Goal: Submit feedback/report problem: Submit feedback/report problem

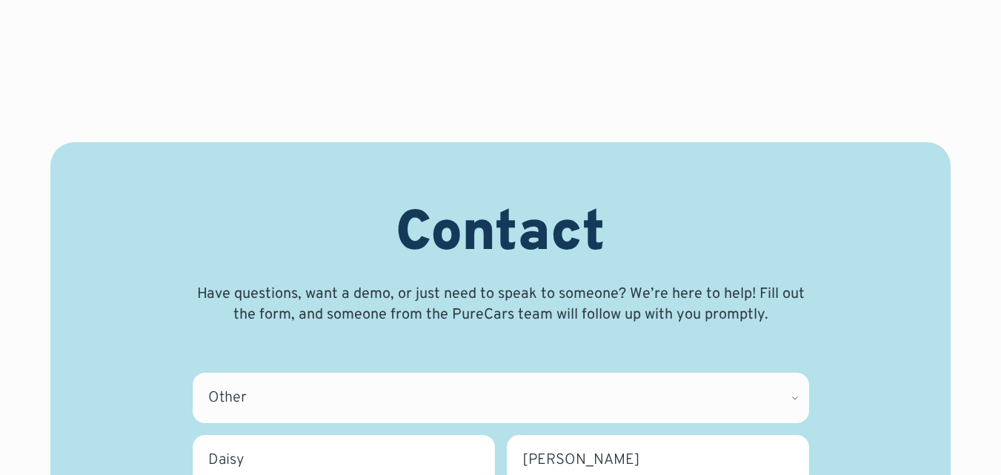
select select "Other"
select select "CT"
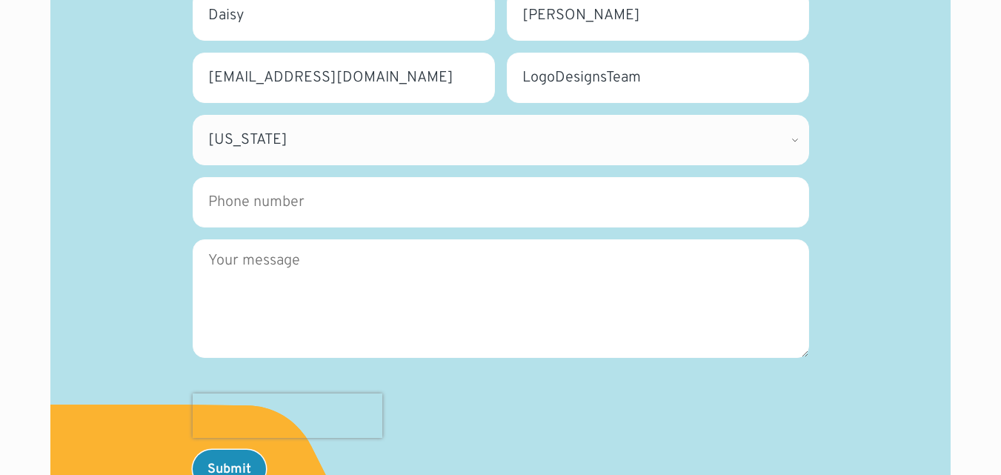
type input "3340073326"
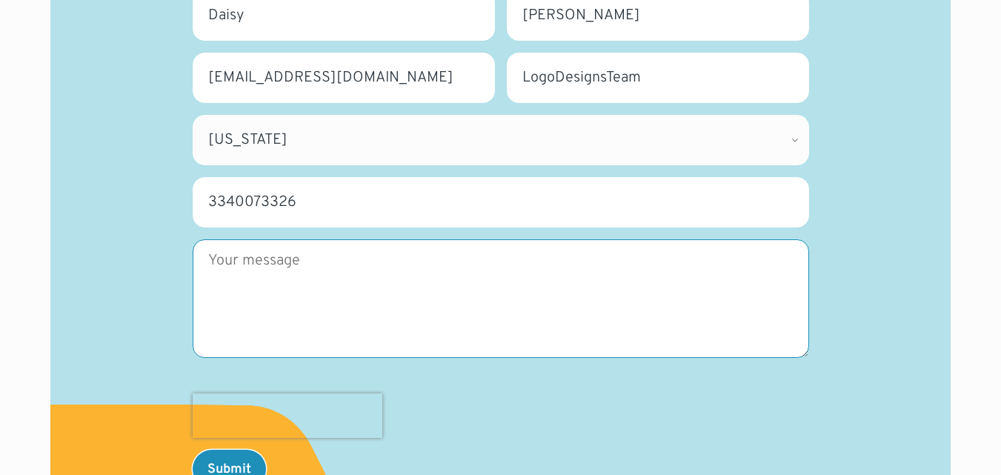
scroll to position [0, 0]
paste textarea "To showcase our skills to you, we are offering one time FREE TRIAL program for …"
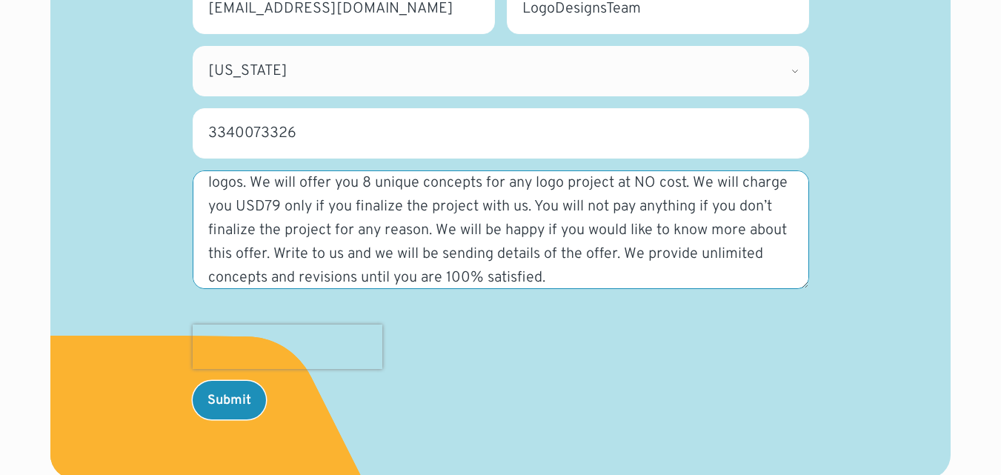
scroll to position [593, 0]
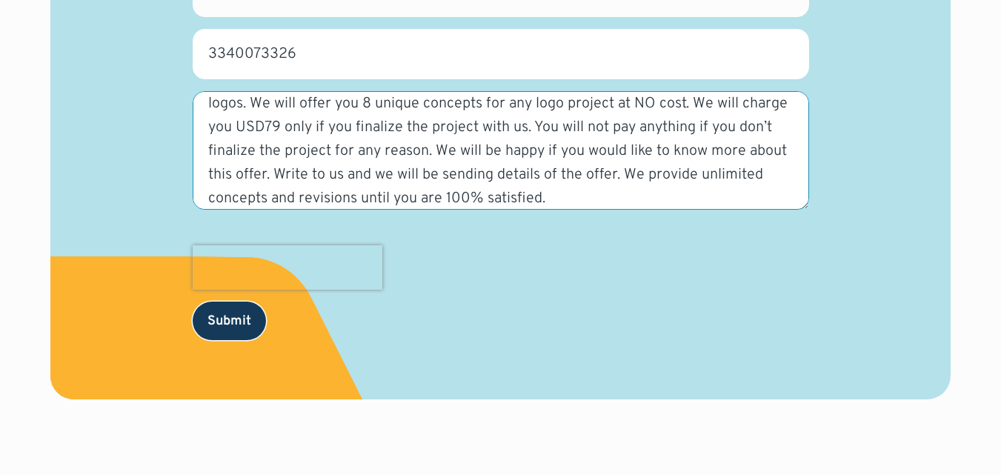
type textarea "To showcase our skills to you, we are offering one time FREE TRIAL program for …"
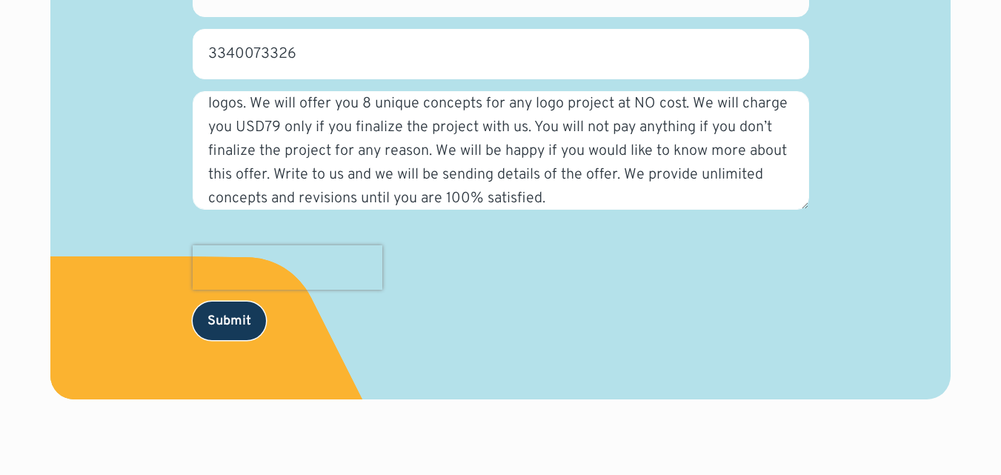
click at [216, 318] on input "Submit" at bounding box center [229, 321] width 73 height 39
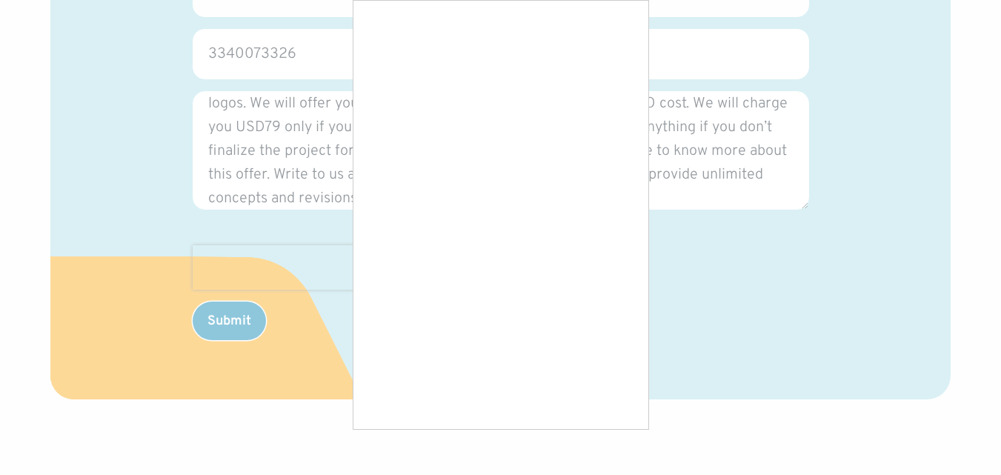
scroll to position [0, 0]
